Goal: Complete application form

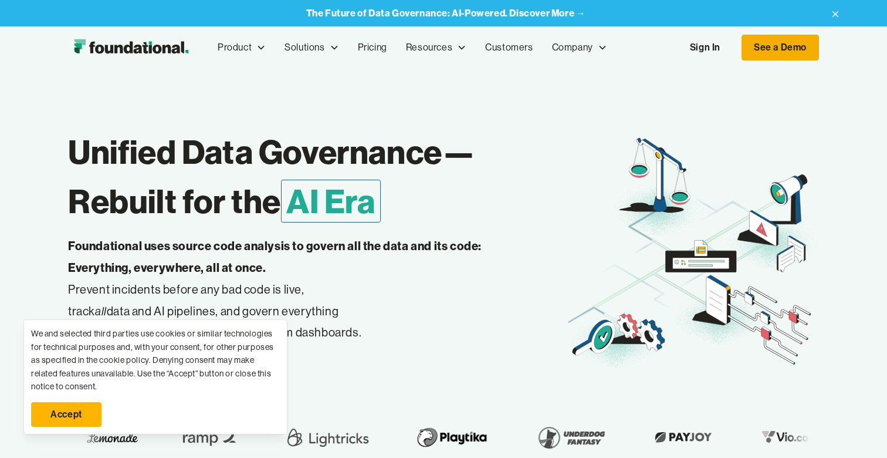
click at [772, 47] on link "See a Demo" at bounding box center [780, 48] width 77 height 26
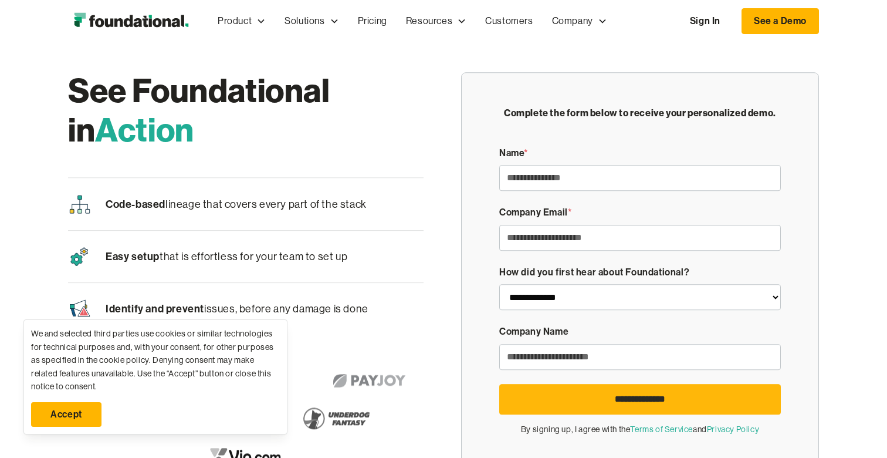
scroll to position [2, 0]
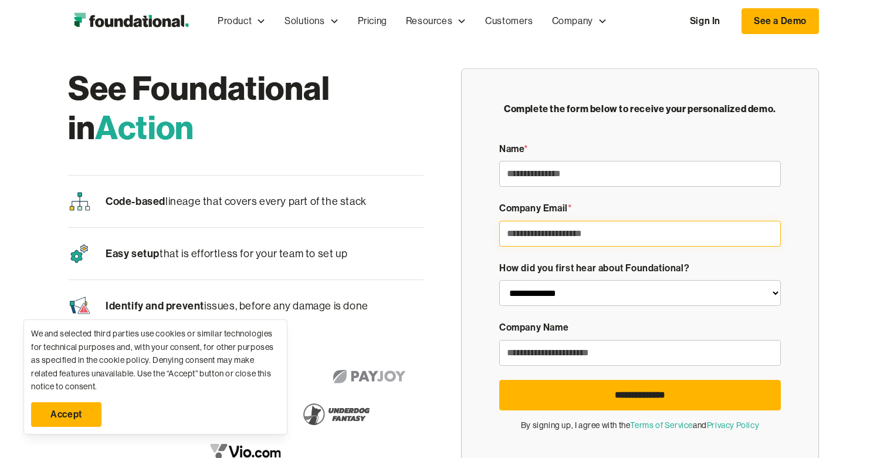
click at [508, 246] on input "Demo Form" at bounding box center [640, 234] width 282 height 26
click at [536, 243] on input "Demo Form" at bounding box center [640, 234] width 282 height 26
click at [532, 279] on div "**********" at bounding box center [640, 284] width 282 height 46
click at [536, 249] on form "**********" at bounding box center [640, 286] width 282 height 290
click at [546, 216] on div "Company Email *" at bounding box center [640, 224] width 282 height 46
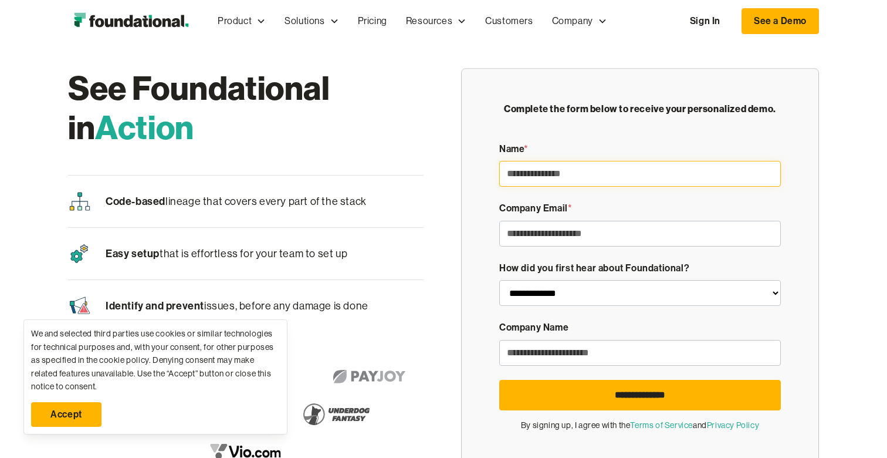
click at [546, 168] on input "Demo Form" at bounding box center [640, 174] width 282 height 26
click at [130, 6] on div "Product Product Pull Requests Analyze and validate code changes in every reposi…" at bounding box center [443, 21] width 751 height 39
click at [130, 18] on img "home" at bounding box center [131, 20] width 126 height 23
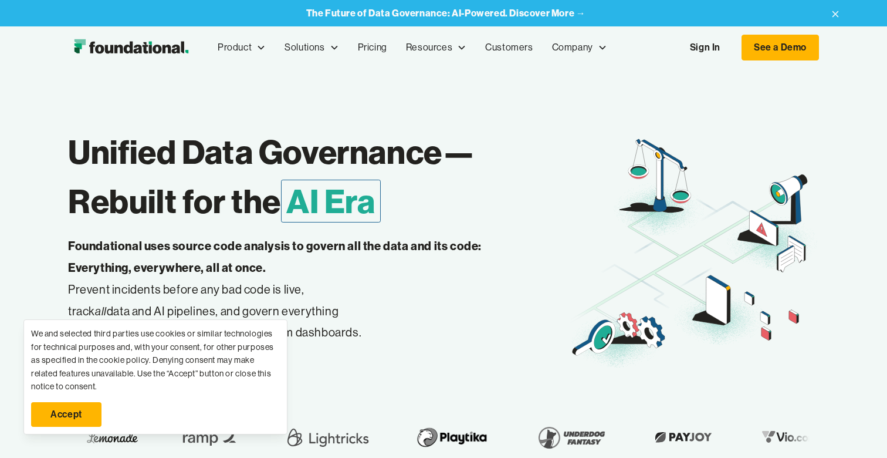
click at [72, 415] on link "Accept" at bounding box center [66, 414] width 70 height 25
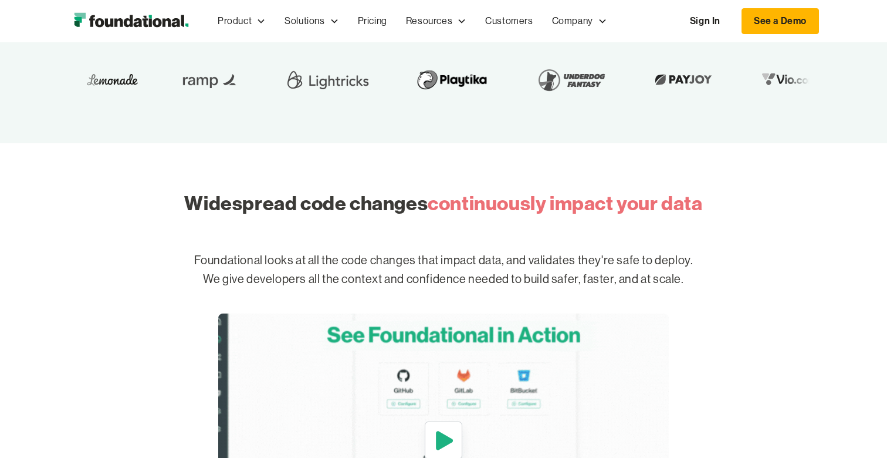
scroll to position [358, 0]
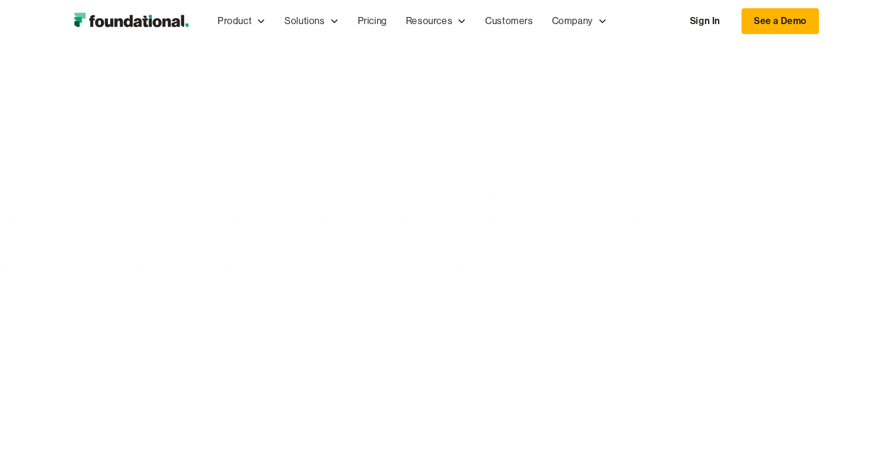
scroll to position [3967, 0]
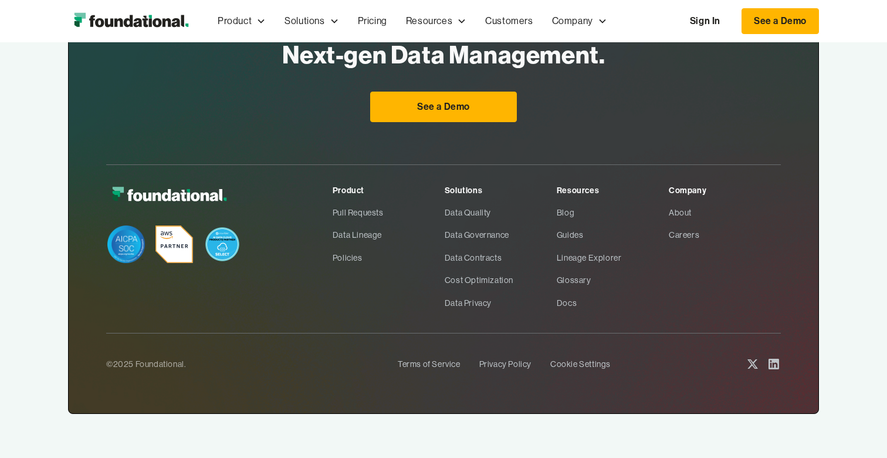
click at [771, 361] on icon at bounding box center [774, 364] width 14 height 14
